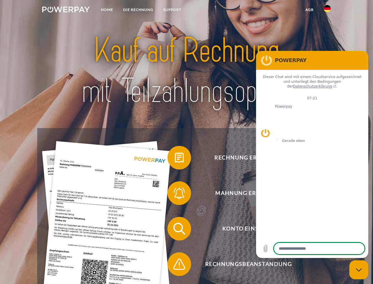
click at [66, 10] on img at bounding box center [66, 10] width 48 height 6
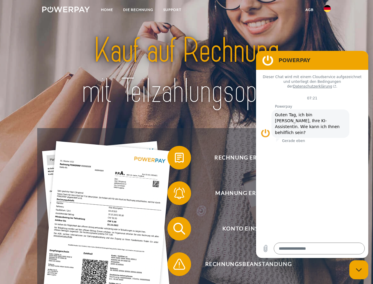
click at [328, 10] on img at bounding box center [327, 8] width 7 height 7
click at [310, 10] on link "agb" at bounding box center [310, 9] width 18 height 11
click at [175, 159] on span at bounding box center [171, 158] width 30 height 30
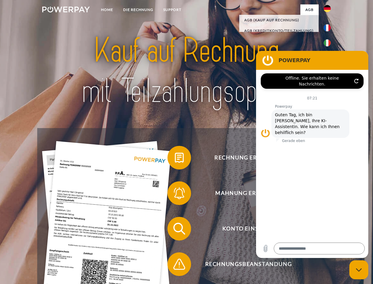
click at [175, 194] on span at bounding box center [171, 193] width 30 height 30
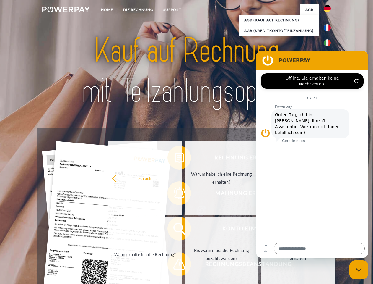
click at [185, 230] on link "Bis wann muss die Rechnung bezahlt werden?" at bounding box center [222, 254] width 74 height 74
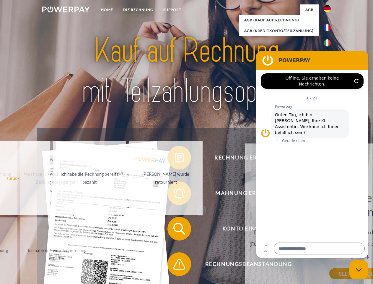
click at [175, 265] on div "Rechnung erhalten? Mahnung erhalten? Konto einsehen" at bounding box center [186, 246] width 299 height 237
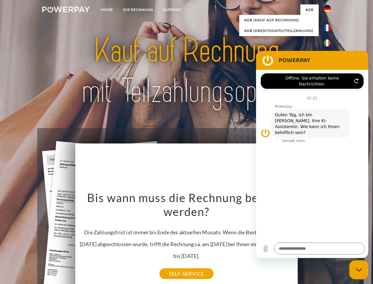
click at [359, 270] on icon "Messaging-Fenster schließen" at bounding box center [359, 270] width 6 height 4
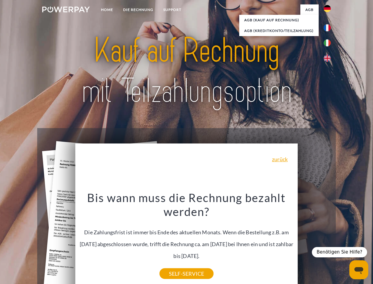
type textarea "*"
